Goal: Task Accomplishment & Management: Complete application form

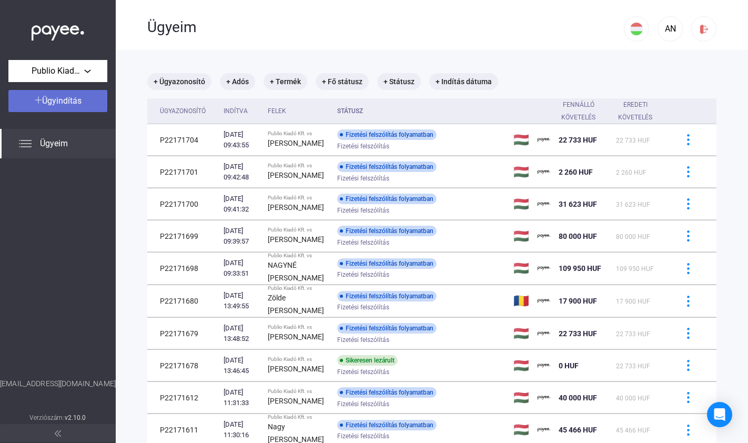
click at [71, 103] on span "Ügyindítás" at bounding box center [61, 101] width 39 height 10
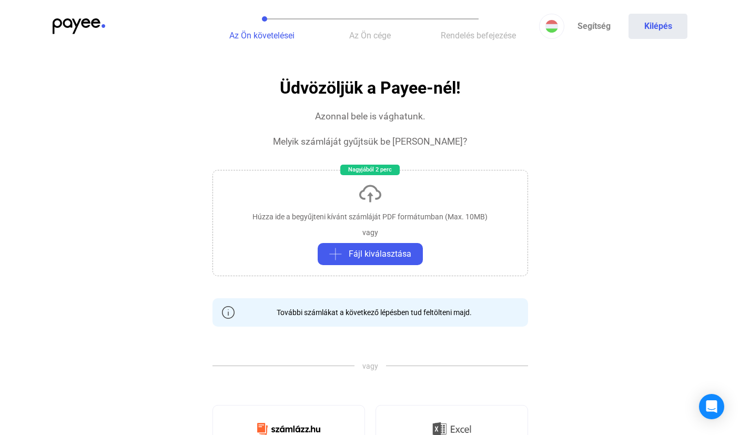
click at [346, 216] on div "Húzza ide a begyűjteni kívánt számláját PDF formátumban (Max. 10MB)" at bounding box center [369, 216] width 235 height 11
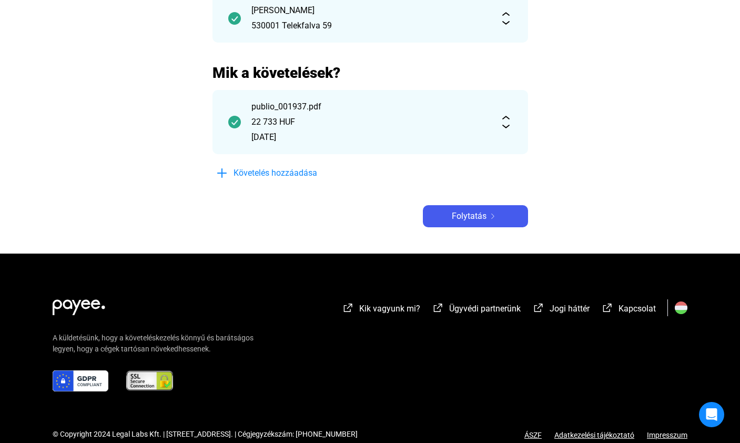
scroll to position [73, 0]
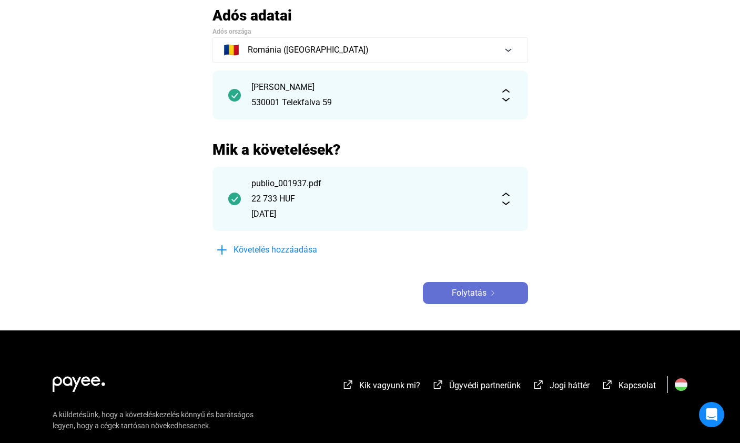
click at [468, 290] on span "Folytatás" at bounding box center [469, 293] width 35 height 13
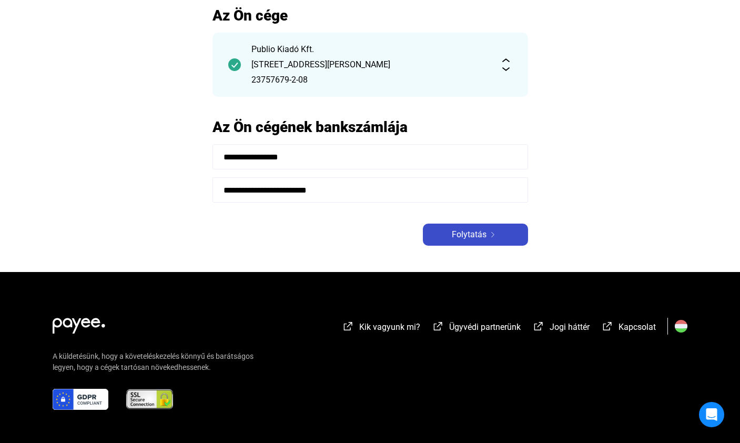
click at [461, 238] on span "Folytatás" at bounding box center [469, 234] width 35 height 13
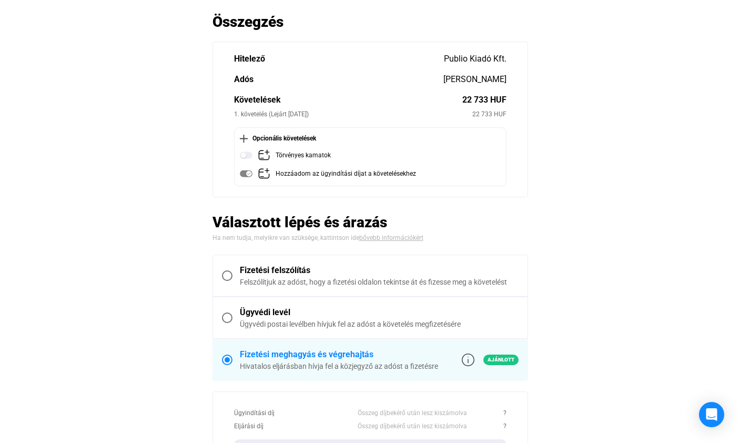
scroll to position [85, 0]
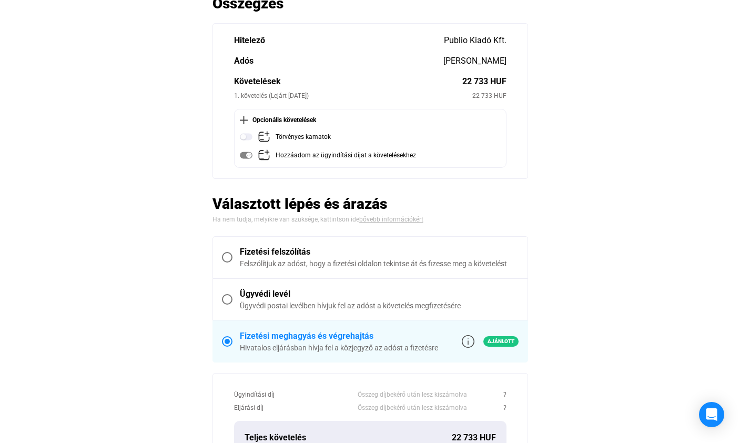
drag, startPoint x: 225, startPoint y: 257, endPoint x: 231, endPoint y: 256, distance: 6.3
click at [225, 257] on span at bounding box center [227, 257] width 11 height 11
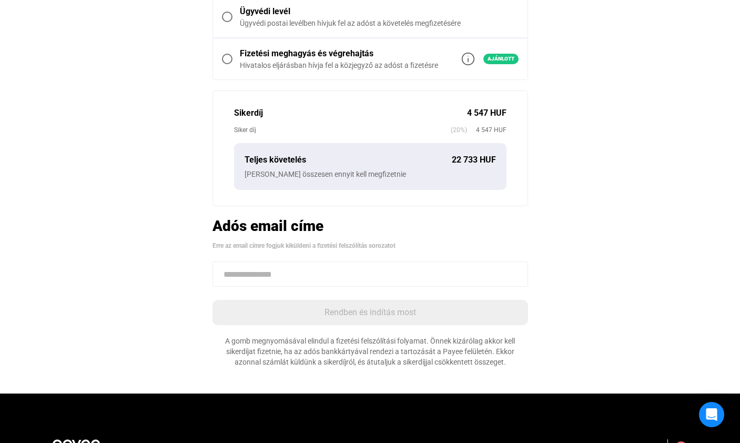
scroll to position [388, 0]
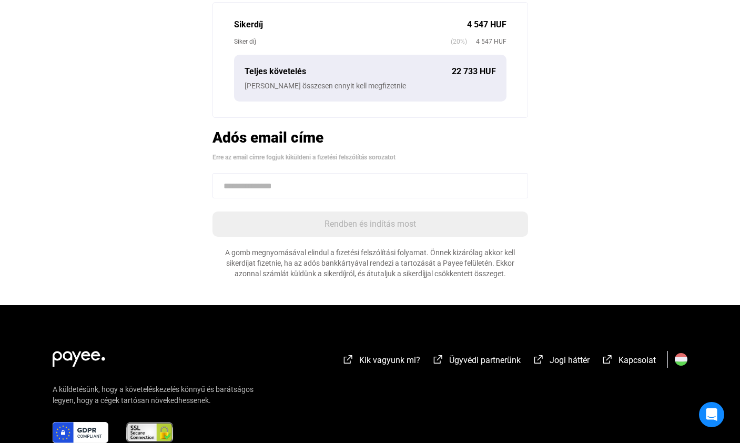
click at [282, 192] on input at bounding box center [369, 185] width 315 height 25
paste input "**********"
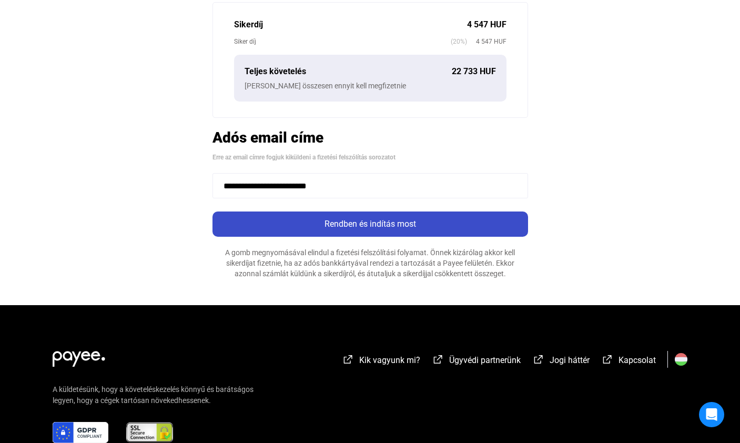
type input "**********"
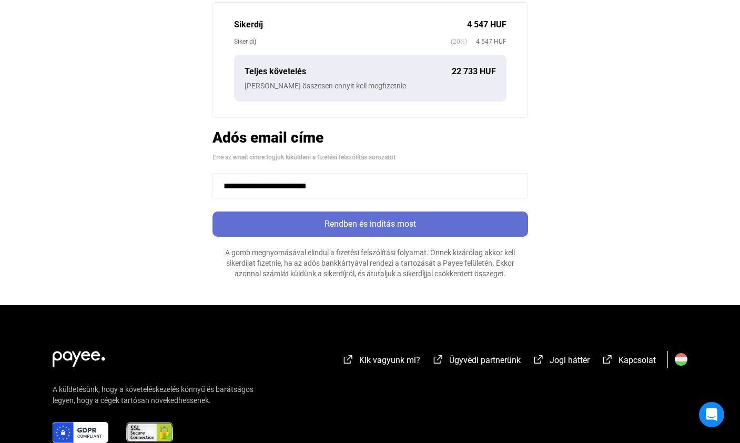
click at [346, 226] on div "Rendben és indítás most" at bounding box center [370, 224] width 309 height 13
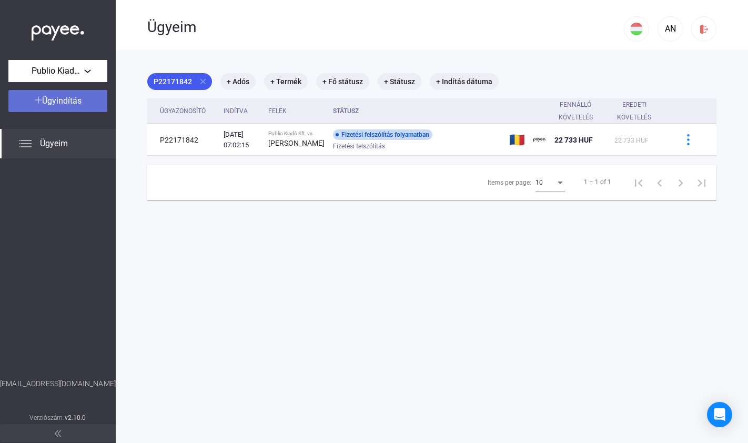
click at [67, 110] on button "Ügyindítás" at bounding box center [57, 101] width 99 height 22
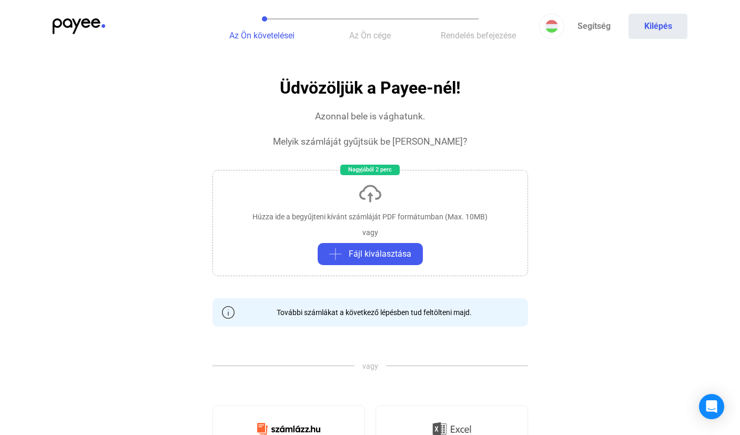
click at [374, 208] on div "Húzza ide a begyűjteni kívánt számláját PDF formátumban (Max. 10MB) vagy Fájl k…" at bounding box center [369, 223] width 315 height 106
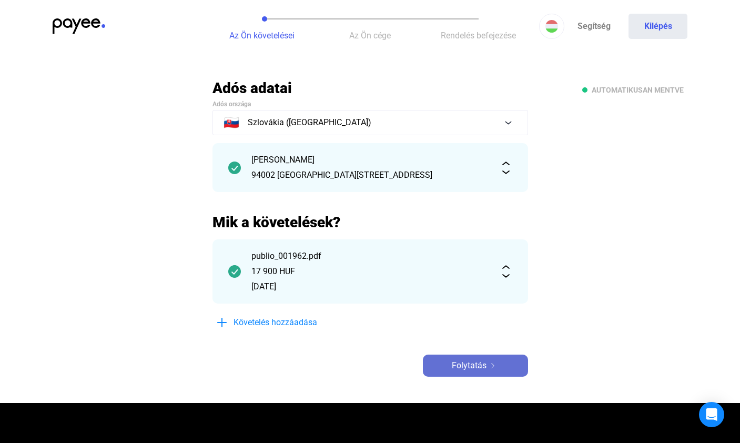
click at [464, 360] on span "Folytatás" at bounding box center [469, 365] width 35 height 13
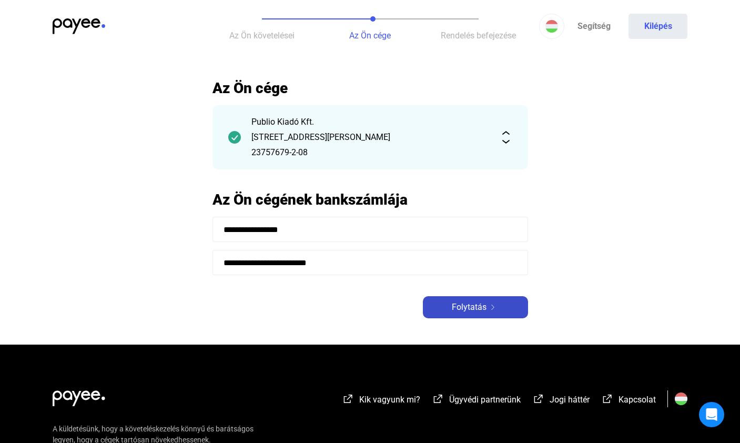
click at [467, 307] on span "Folytatás" at bounding box center [469, 307] width 35 height 13
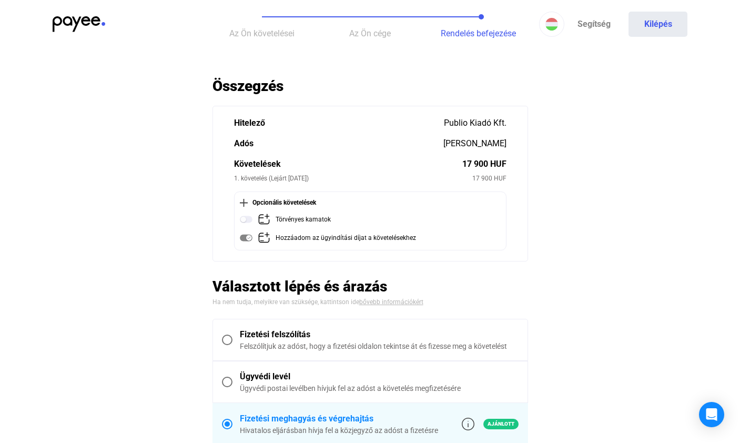
scroll to position [11, 0]
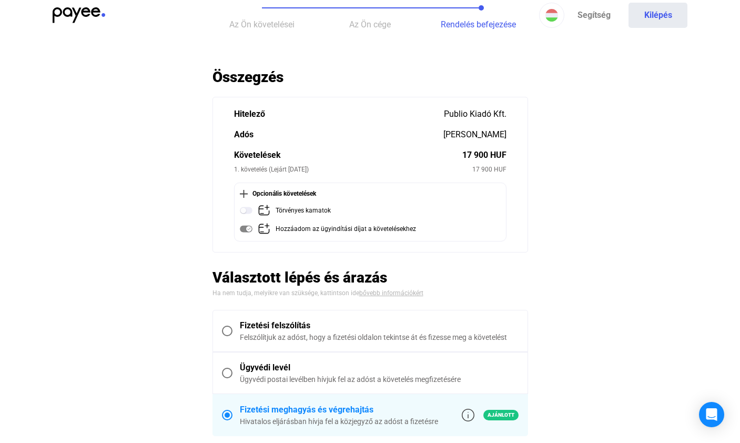
click at [226, 333] on span at bounding box center [227, 330] width 11 height 11
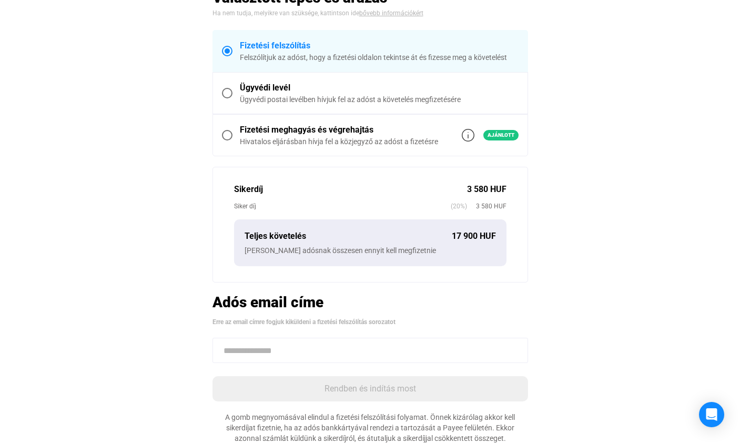
scroll to position [305, 0]
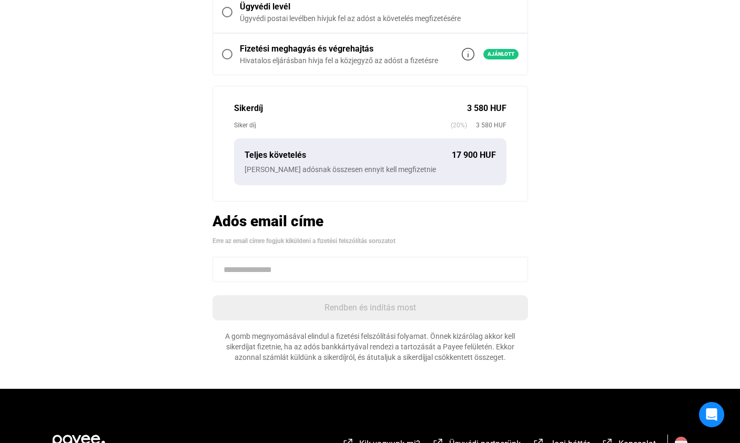
click at [295, 262] on input at bounding box center [369, 269] width 315 height 25
paste input "**********"
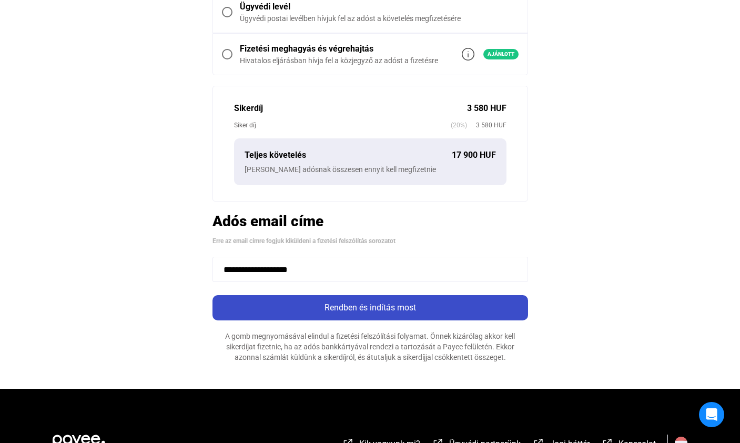
type input "**********"
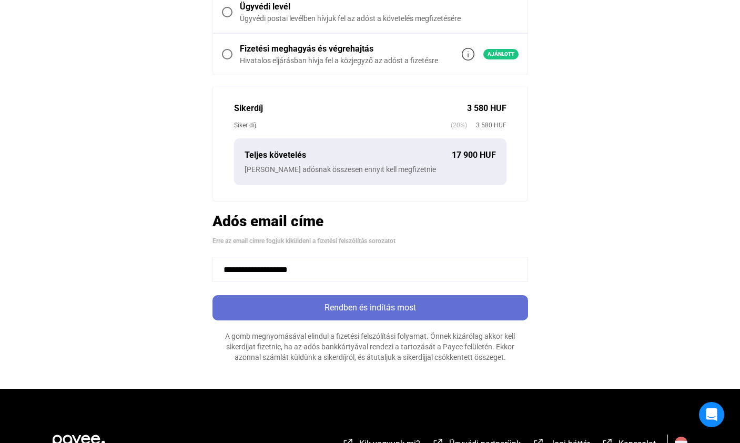
click at [338, 302] on div "Rendben és indítás most" at bounding box center [370, 307] width 309 height 13
click at [341, 305] on div "Rendben és indítás most" at bounding box center [370, 307] width 309 height 13
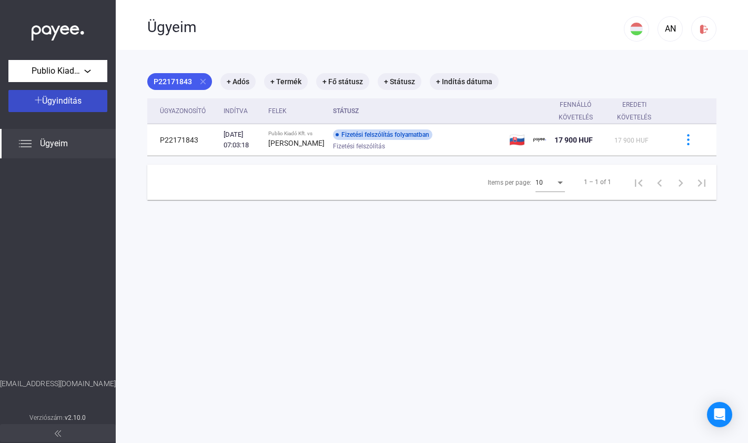
click at [68, 102] on span "Ügyindítás" at bounding box center [61, 101] width 39 height 10
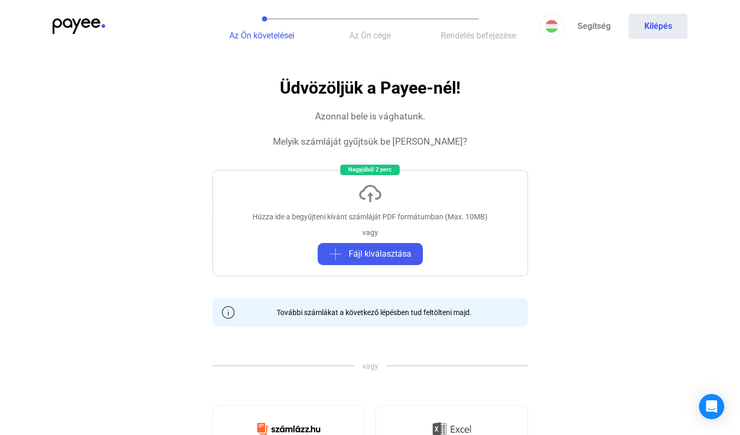
click at [345, 203] on div "Húzza ide a begyűjteni kívánt számláját PDF formátumban (Max. 10MB) vagy Fájl k…" at bounding box center [369, 223] width 315 height 106
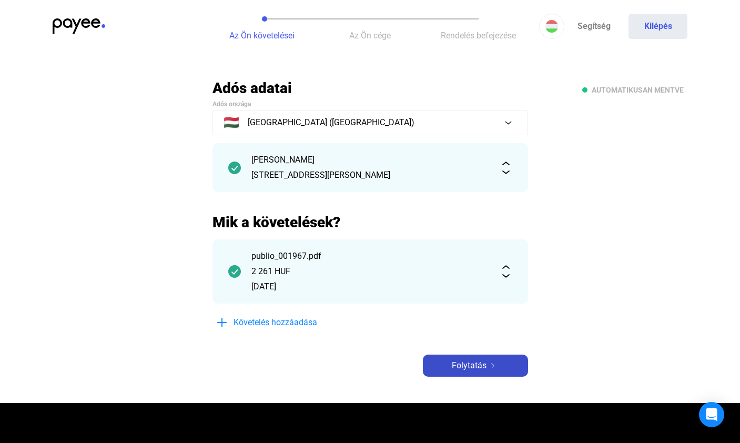
click at [490, 362] on div "Folytatás" at bounding box center [475, 365] width 99 height 13
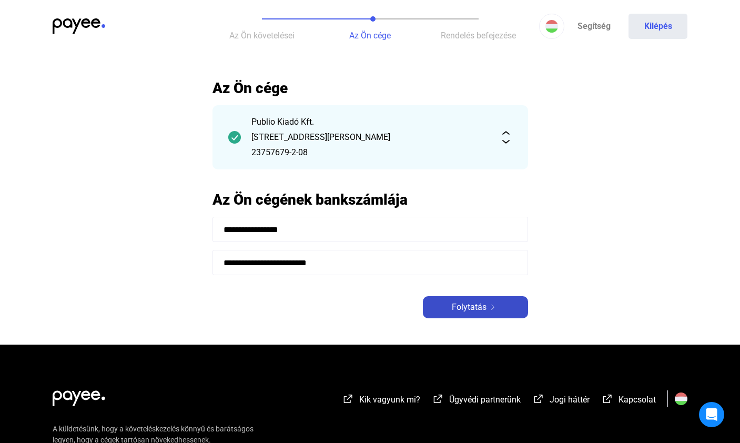
click at [442, 295] on div "**********" at bounding box center [369, 198] width 315 height 239
click at [449, 305] on div "Folytatás" at bounding box center [475, 307] width 99 height 13
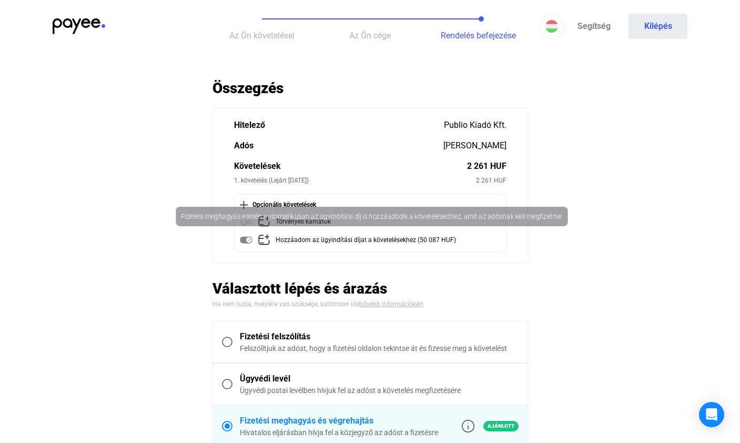
scroll to position [64, 0]
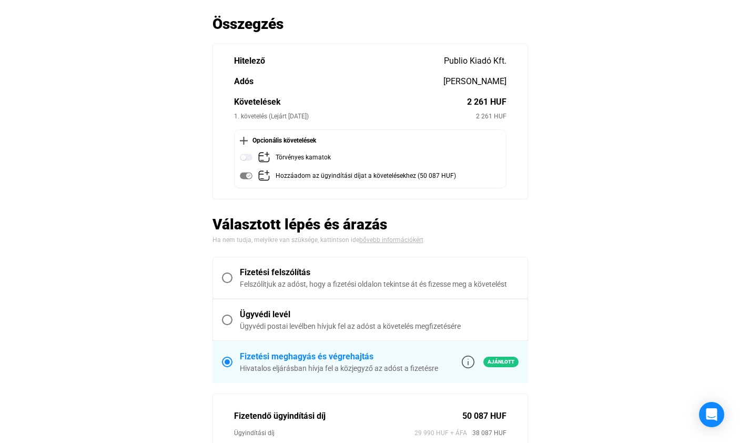
click at [231, 277] on span at bounding box center [227, 277] width 11 height 11
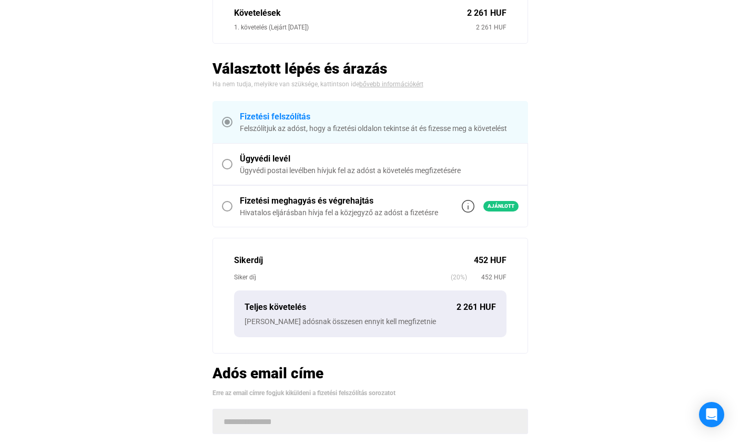
scroll to position [241, 0]
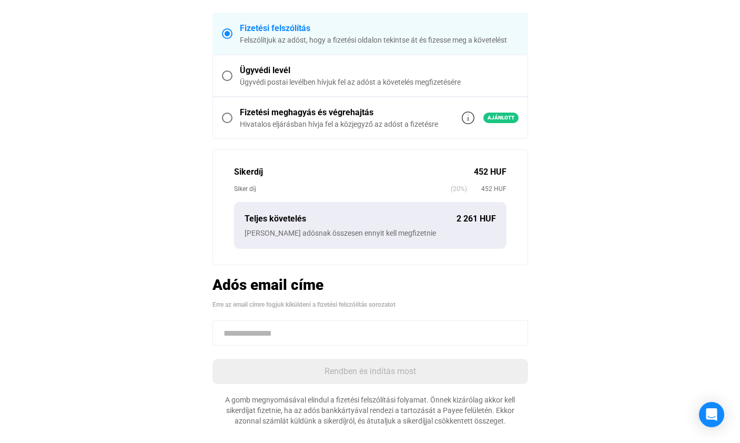
click at [271, 328] on input at bounding box center [369, 332] width 315 height 25
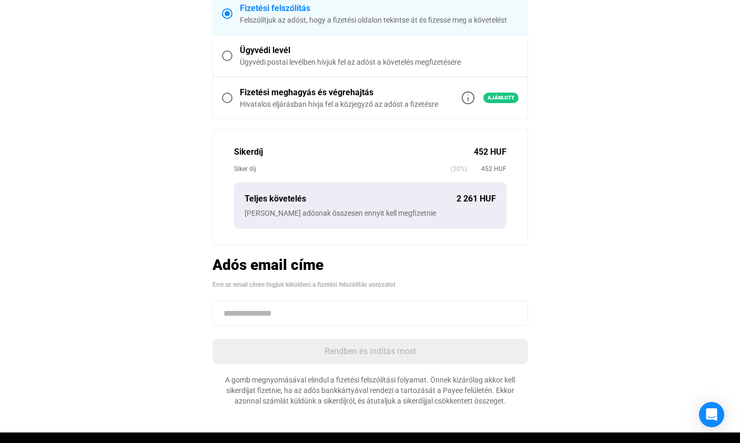
scroll to position [324, 0]
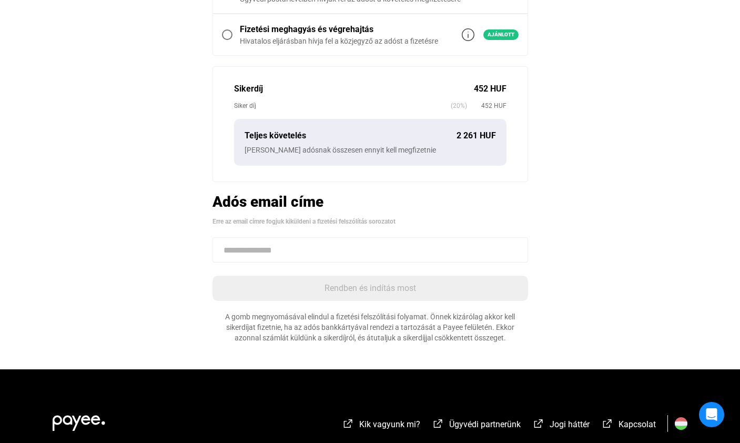
paste input "**********"
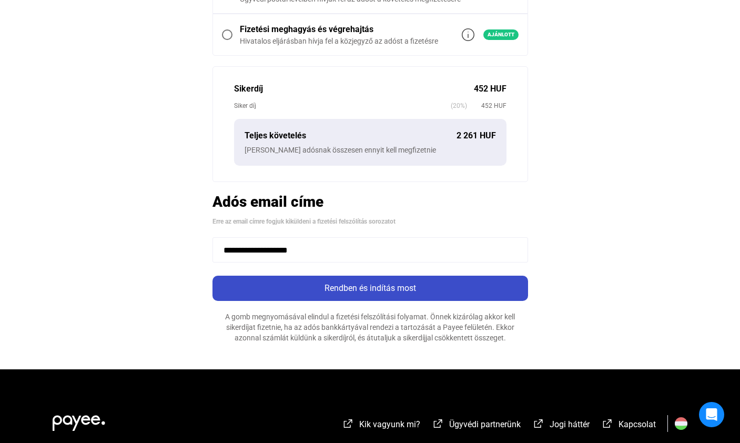
type input "**********"
click at [337, 295] on button "Rendben és indítás most" at bounding box center [369, 287] width 315 height 25
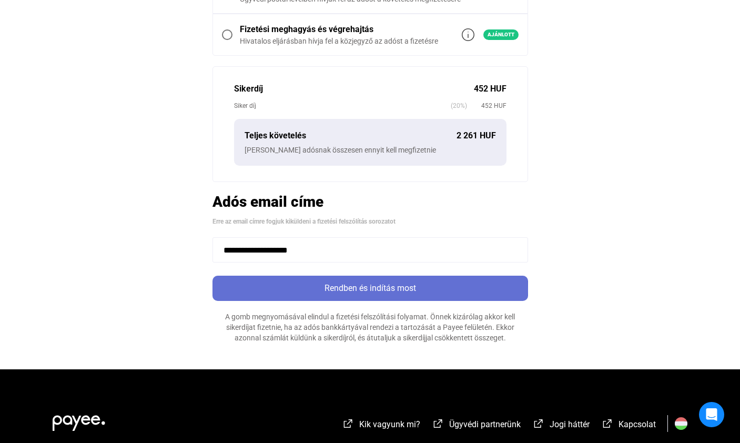
click at [326, 290] on div "Rendben és indítás most" at bounding box center [370, 288] width 309 height 13
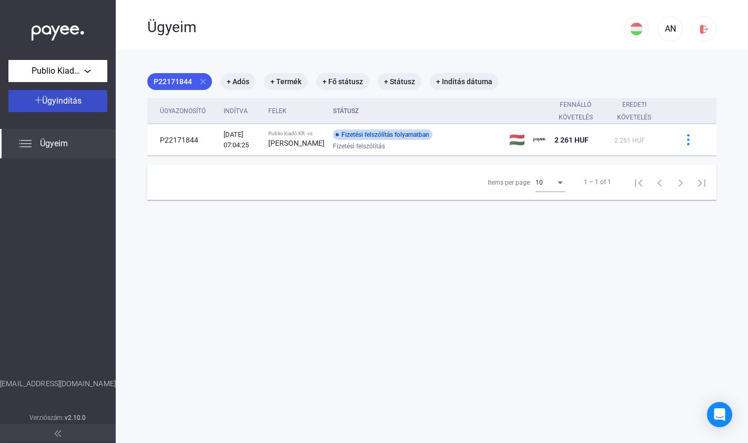
click at [84, 99] on div "Ügyindítás" at bounding box center [58, 101] width 93 height 13
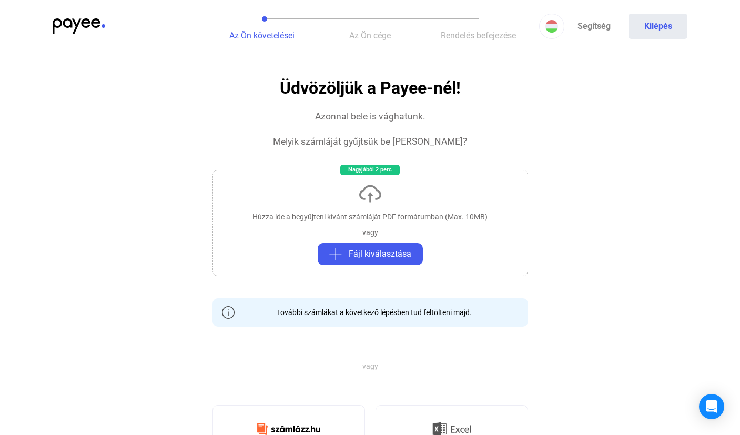
click at [346, 213] on div "Húzza ide a begyűjteni kívánt számláját PDF formátumban (Max. 10MB)" at bounding box center [369, 216] width 235 height 11
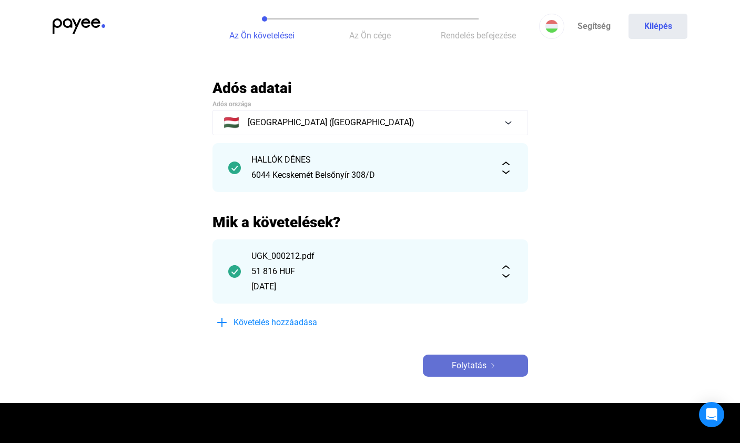
click at [468, 362] on span "Folytatás" at bounding box center [469, 365] width 35 height 13
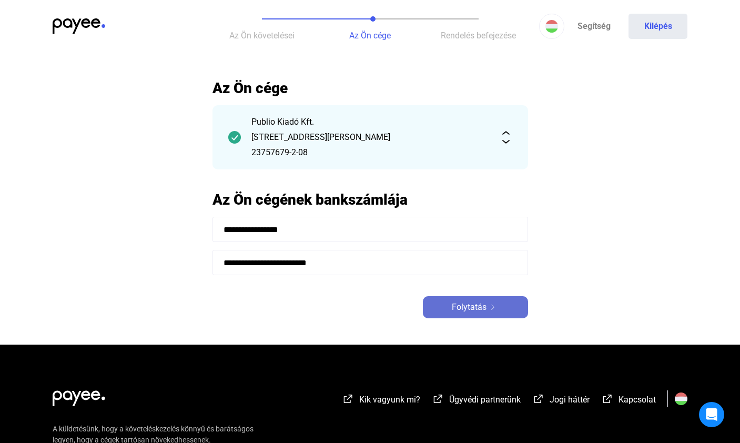
click at [469, 301] on span "Folytatás" at bounding box center [469, 307] width 35 height 13
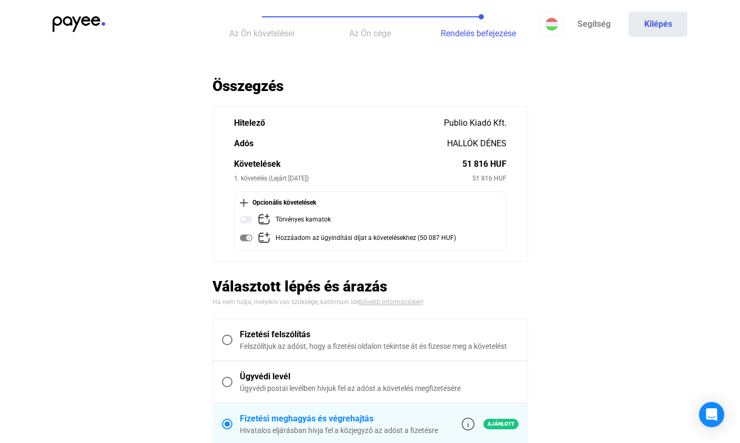
scroll to position [39, 0]
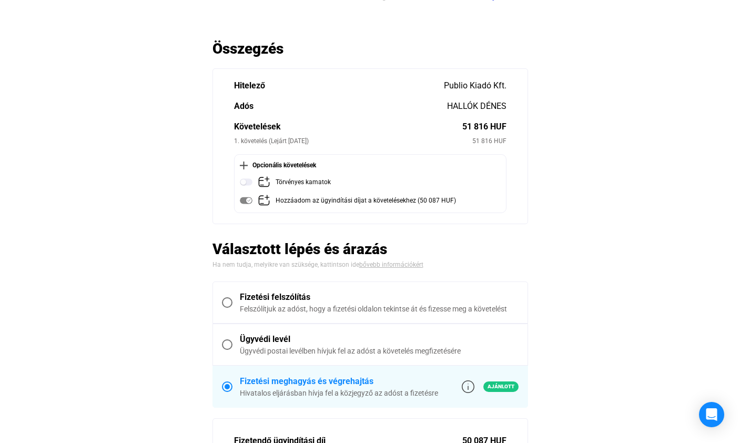
click at [224, 300] on span at bounding box center [227, 302] width 11 height 11
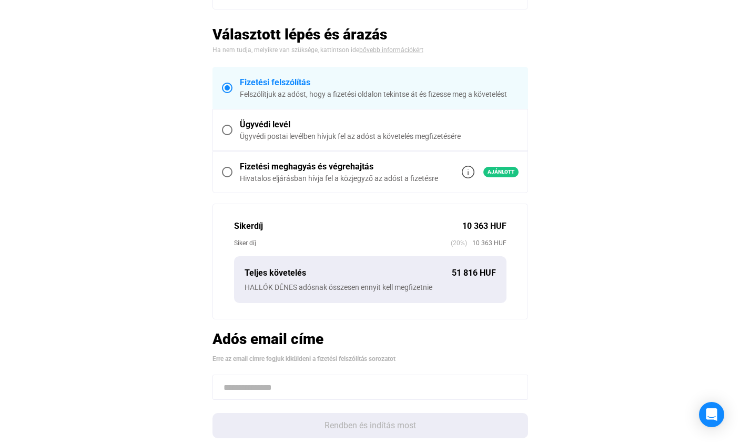
scroll to position [329, 0]
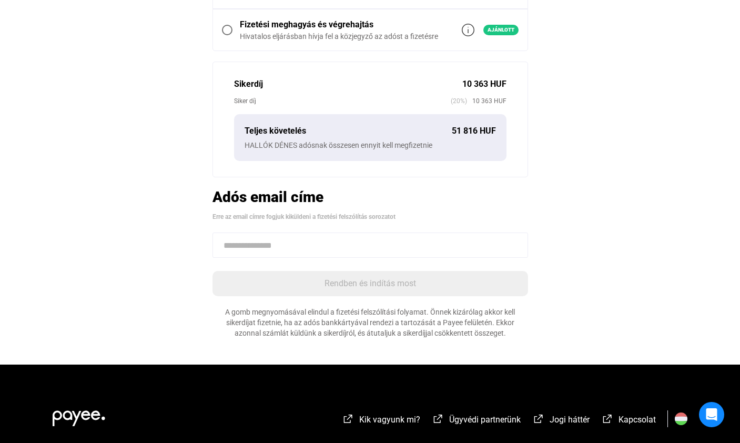
click at [265, 242] on input at bounding box center [369, 244] width 315 height 25
paste input "**********"
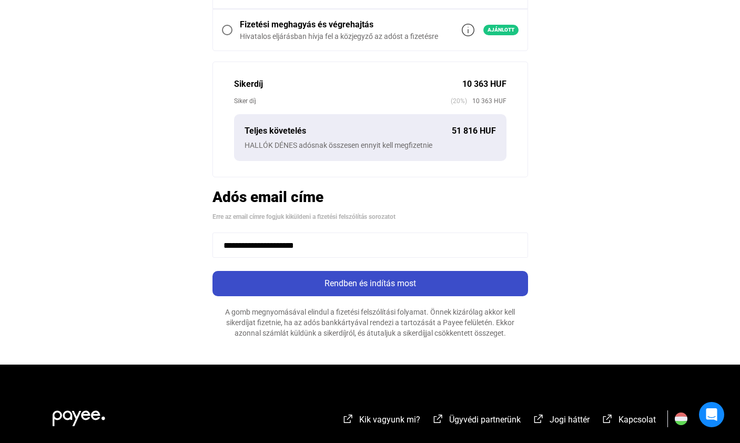
type input "**********"
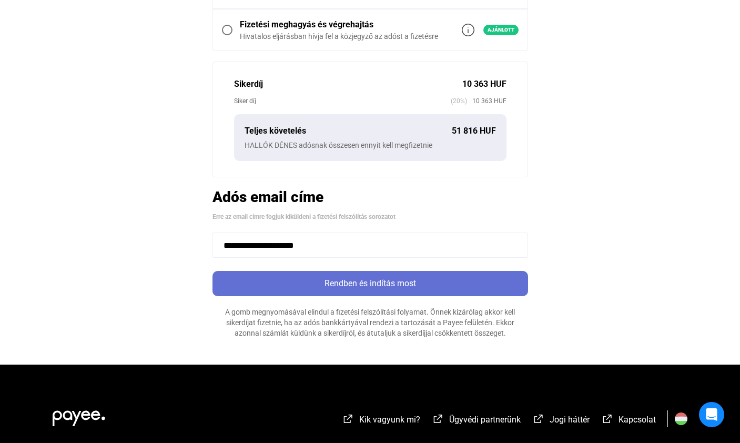
click at [317, 284] on div "Rendben és indítás most" at bounding box center [370, 283] width 309 height 13
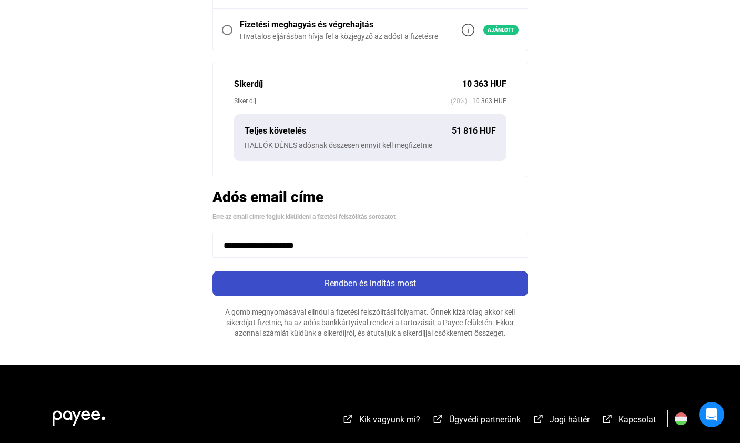
click at [315, 286] on div "Rendben és indítás most" at bounding box center [370, 283] width 309 height 13
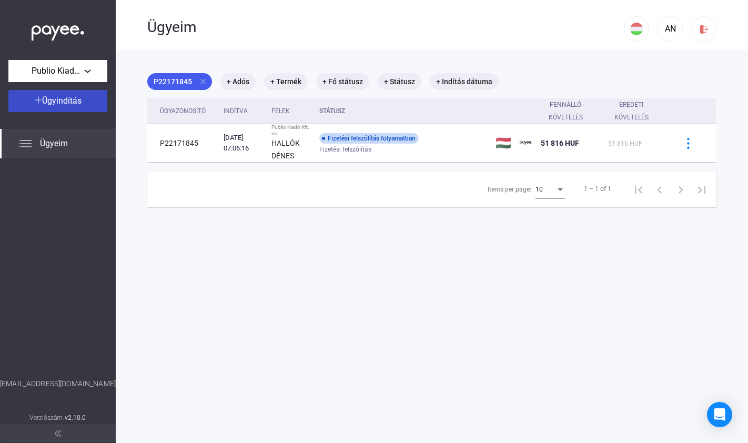
click at [94, 99] on div "Ügyindítás" at bounding box center [58, 101] width 93 height 13
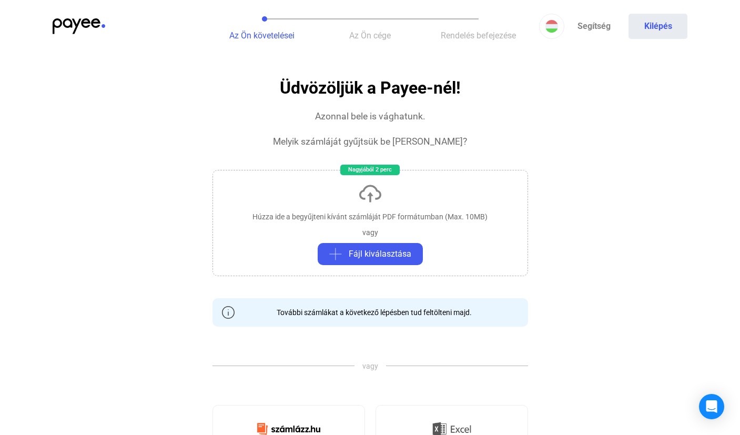
click at [319, 206] on div "Húzza ide a begyűjteni kívánt számláját PDF formátumban (Max. 10MB) vagy Fájl k…" at bounding box center [369, 223] width 315 height 106
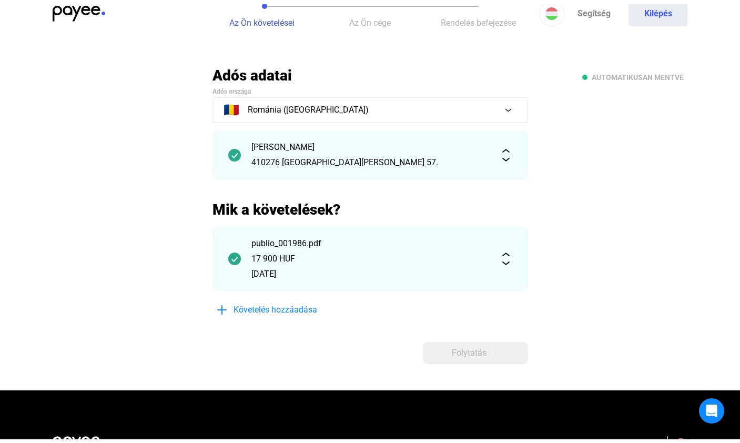
scroll to position [19, 0]
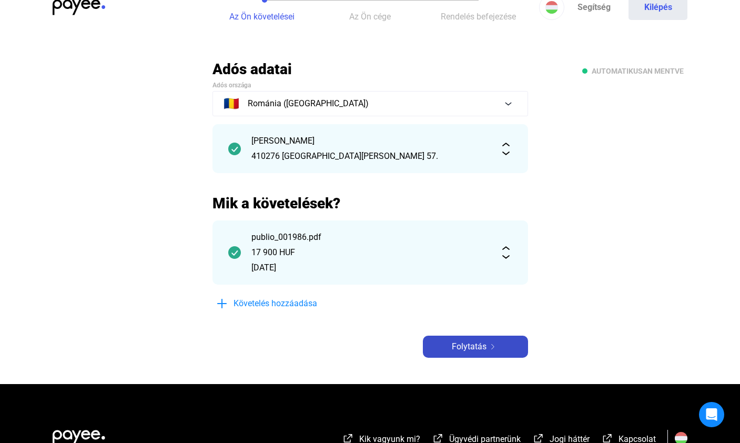
click at [475, 336] on button "Folytatás" at bounding box center [475, 346] width 105 height 22
click at [478, 344] on span "Folytatás" at bounding box center [469, 346] width 35 height 13
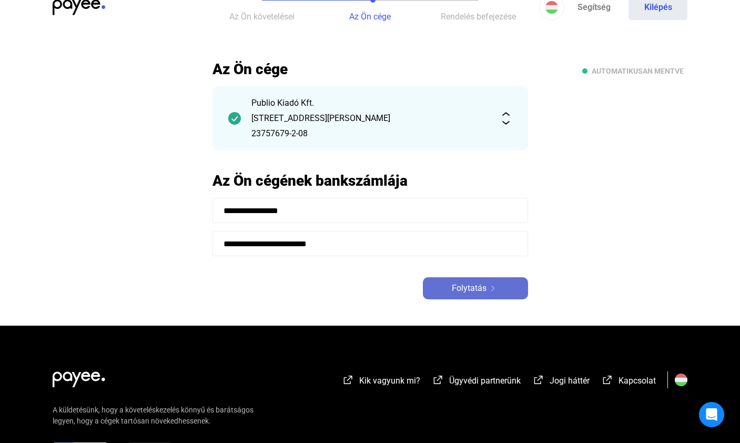
click at [468, 290] on span "Folytatás" at bounding box center [469, 288] width 35 height 13
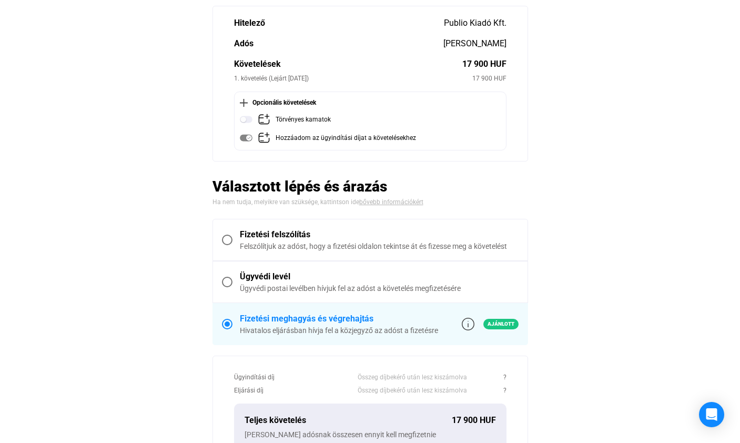
scroll to position [176, 0]
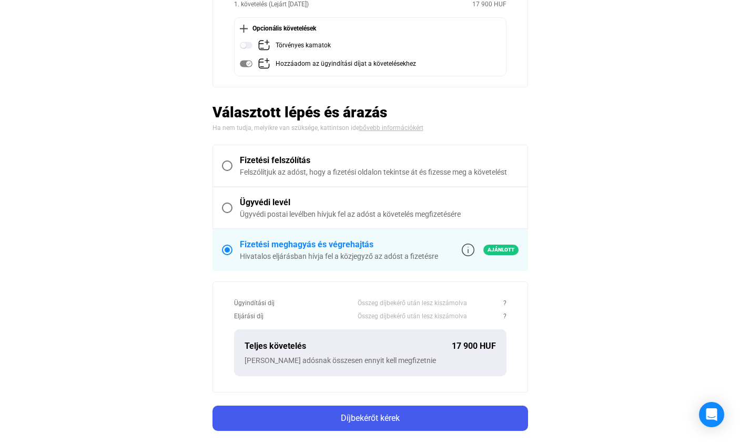
click at [228, 168] on span at bounding box center [227, 165] width 11 height 11
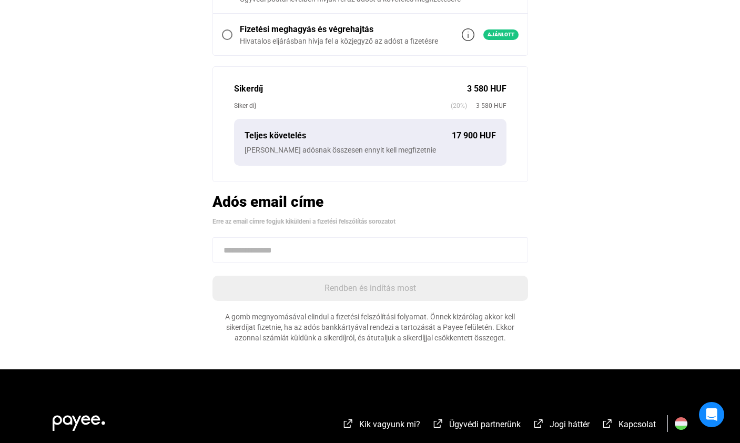
scroll to position [335, 0]
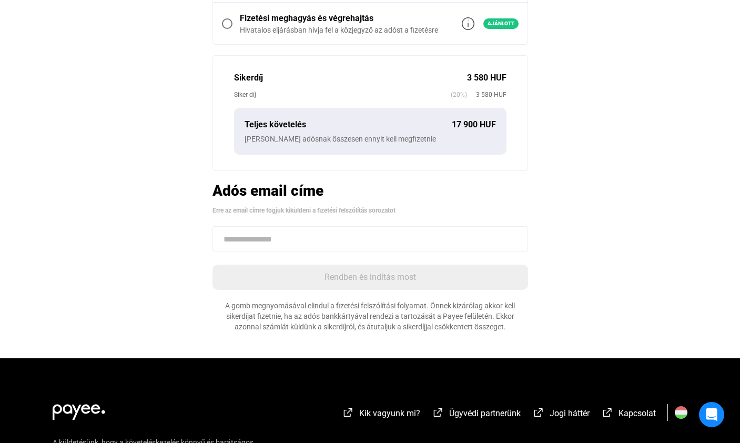
click at [297, 234] on input at bounding box center [369, 238] width 315 height 25
paste input "**********"
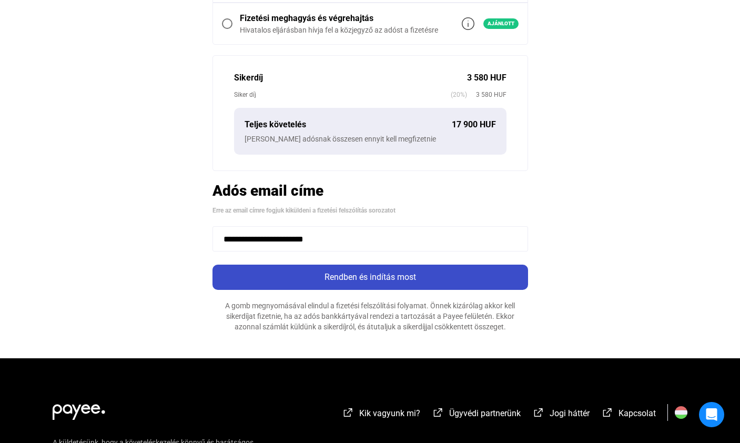
type input "**********"
click at [317, 276] on div "Rendben és indítás most" at bounding box center [370, 277] width 309 height 13
drag, startPoint x: 355, startPoint y: 281, endPoint x: 368, endPoint y: 281, distance: 12.6
click at [355, 281] on div "Rendben és indítás most" at bounding box center [370, 277] width 309 height 13
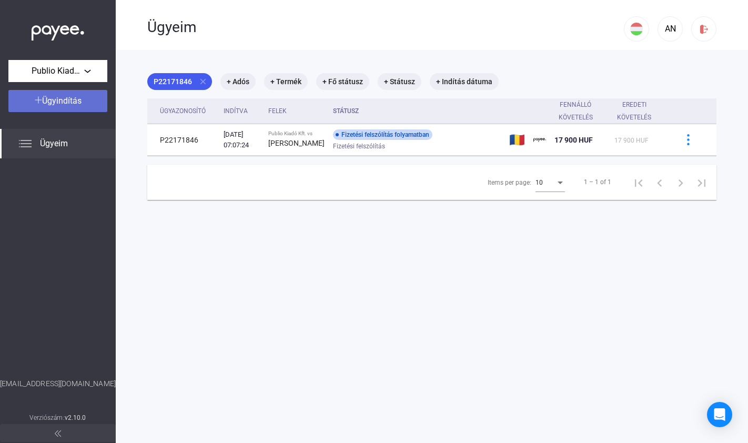
click at [83, 106] on div "Ügyindítás" at bounding box center [58, 101] width 93 height 13
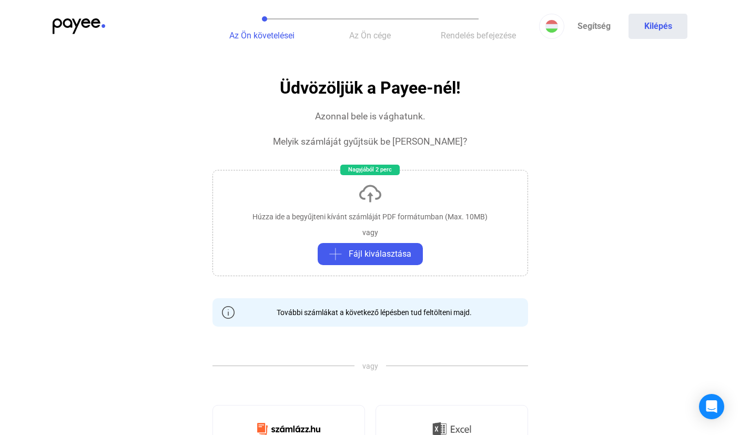
click at [364, 230] on div "vagy" at bounding box center [370, 232] width 16 height 11
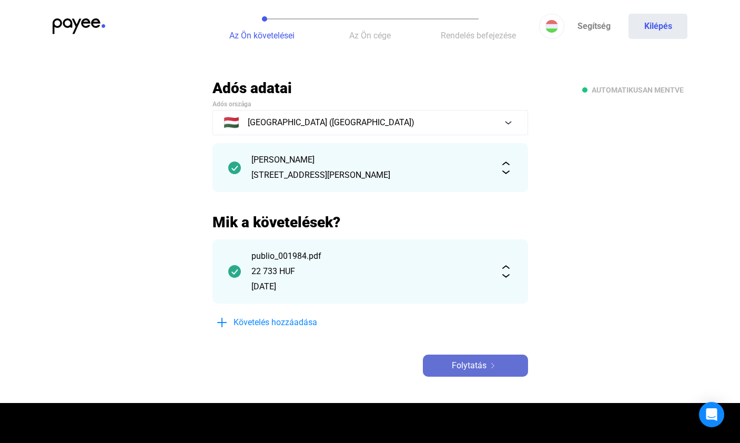
click at [462, 361] on span "Folytatás" at bounding box center [469, 365] width 35 height 13
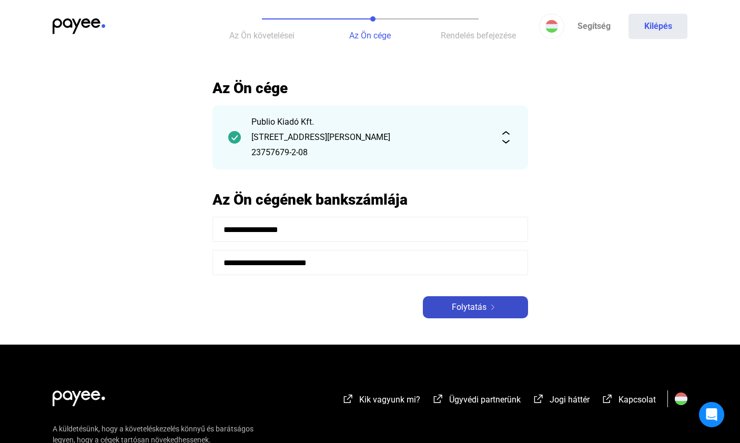
click at [457, 309] on span "Folytatás" at bounding box center [469, 307] width 35 height 13
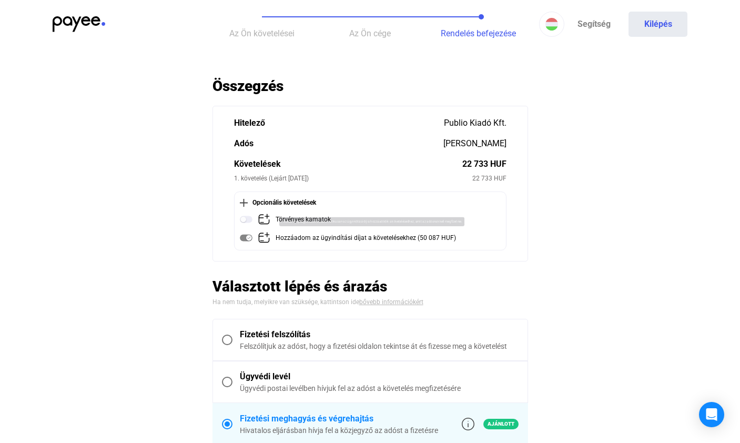
scroll to position [71, 0]
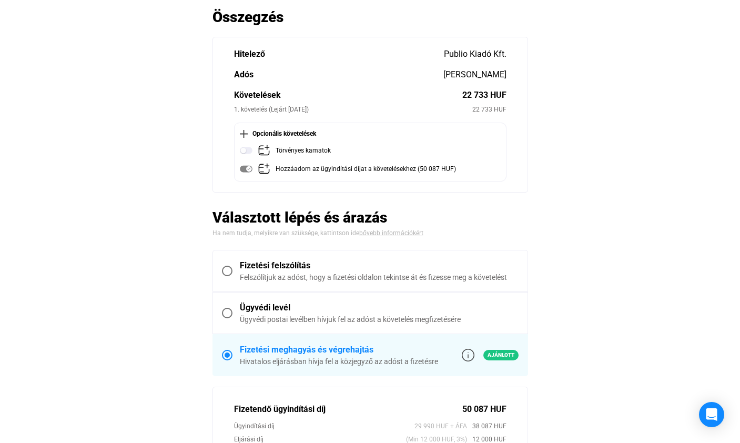
click at [229, 270] on span at bounding box center [227, 270] width 11 height 11
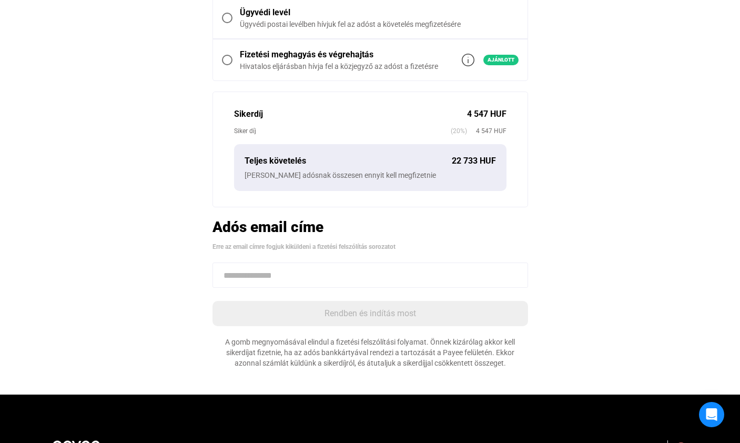
scroll to position [458, 0]
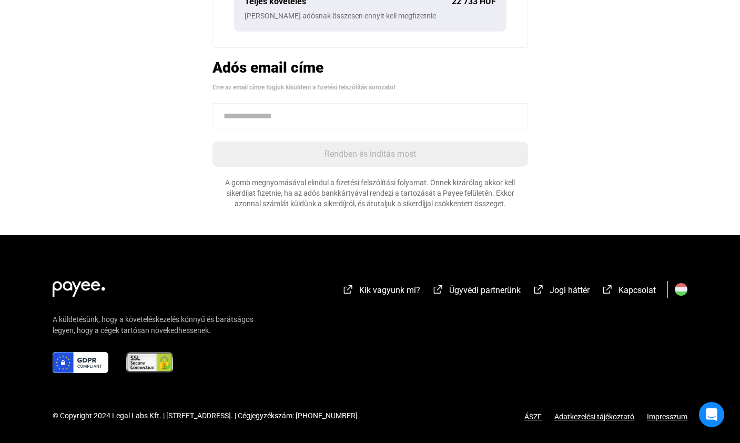
click at [280, 121] on input at bounding box center [369, 115] width 315 height 25
paste input "**********"
type input "**********"
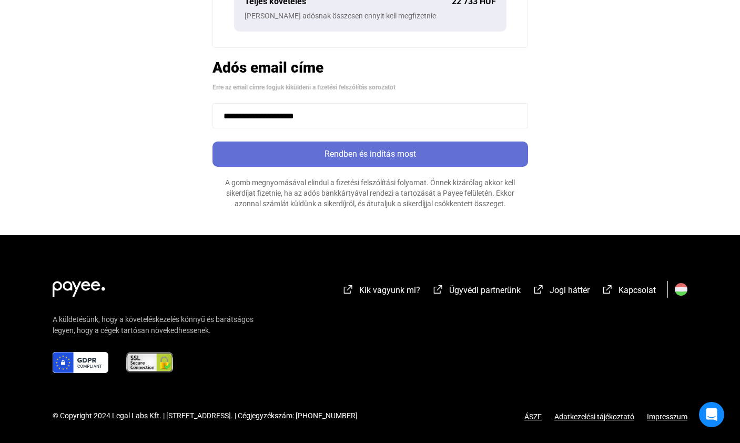
click at [319, 157] on div "Rendben és indítás most" at bounding box center [370, 154] width 309 height 13
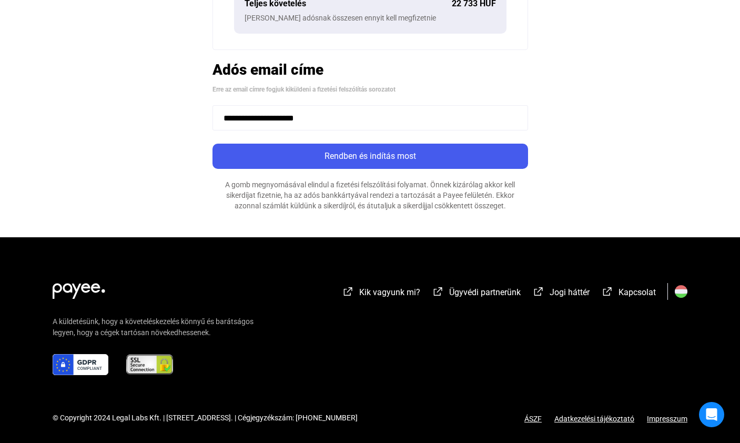
scroll to position [259, 0]
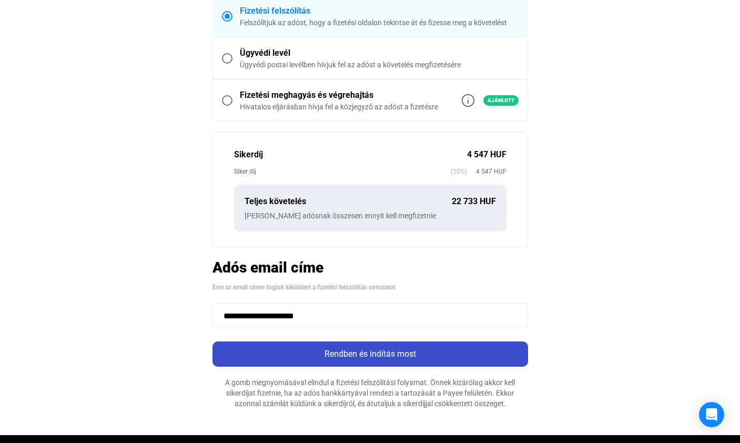
click at [337, 350] on div "Rendben és indítás most" at bounding box center [370, 353] width 309 height 13
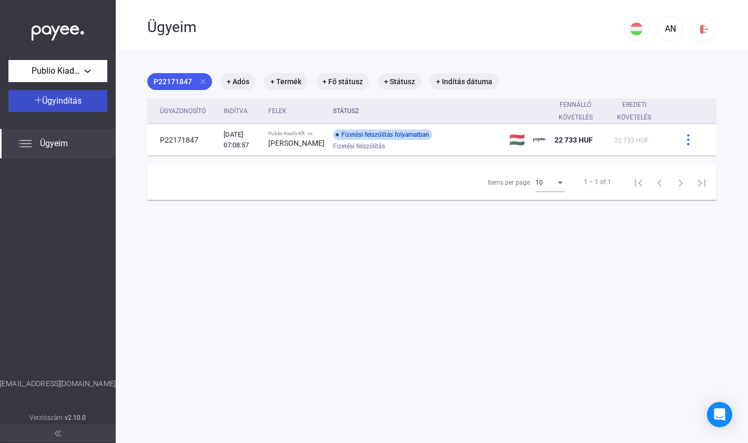
click at [77, 107] on div "Ügyindítás" at bounding box center [58, 101] width 93 height 13
